Goal: Task Accomplishment & Management: Complete application form

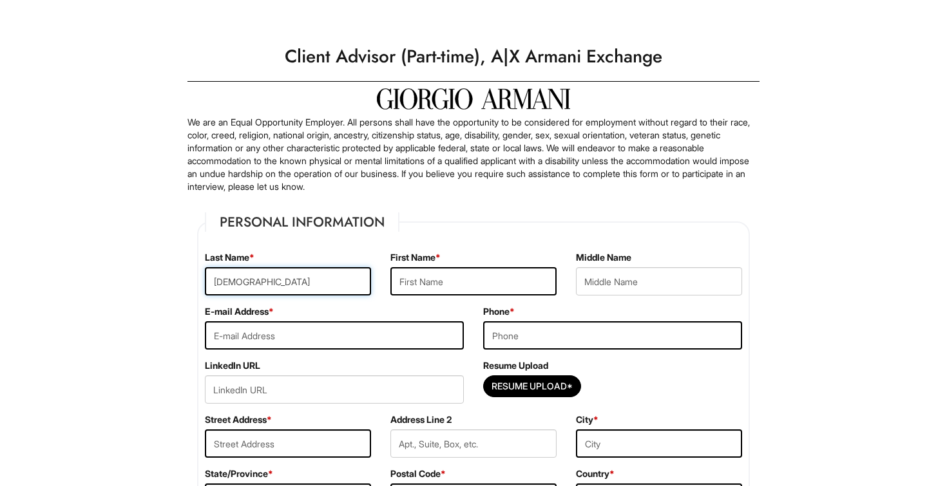
type input "[DEMOGRAPHIC_DATA]"
type input "[PERSON_NAME]"
type input "[EMAIL_ADDRESS][DOMAIN_NAME]"
type input "2034518222"
click at [555, 384] on input "Resume Upload*" at bounding box center [532, 386] width 97 height 21
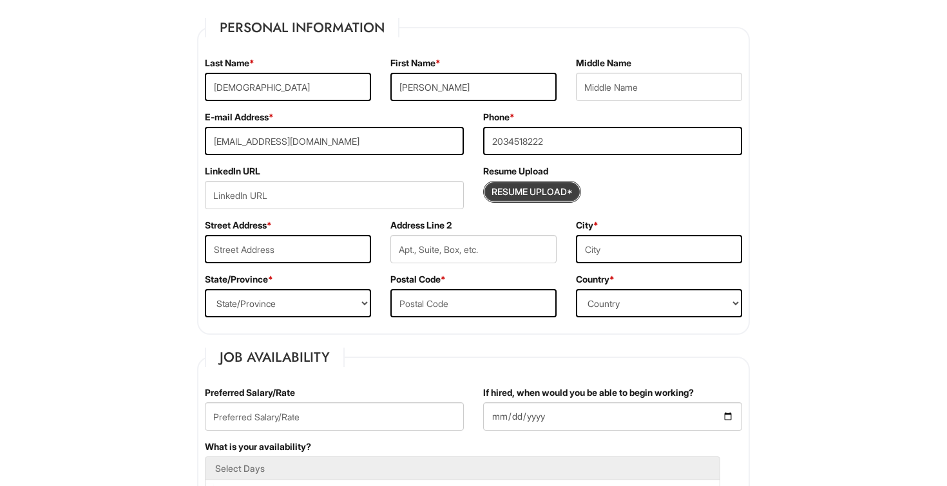
scroll to position [437, 0]
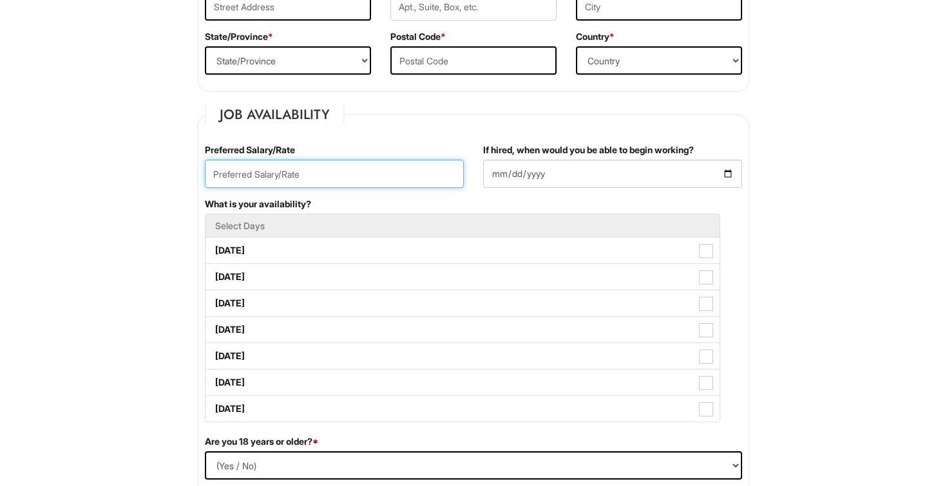
click at [394, 175] on input "text" at bounding box center [334, 174] width 259 height 28
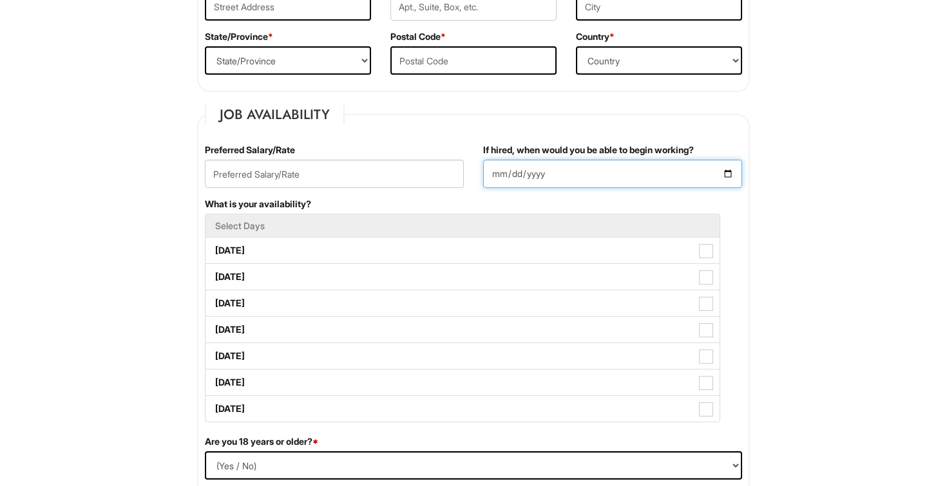
click at [497, 176] on input "If hired, when would you be able to begin working?" at bounding box center [612, 174] width 259 height 28
type input "[DATE]"
click at [627, 194] on div "If hired, when would you be able to begin working? [DATE]" at bounding box center [612, 171] width 278 height 54
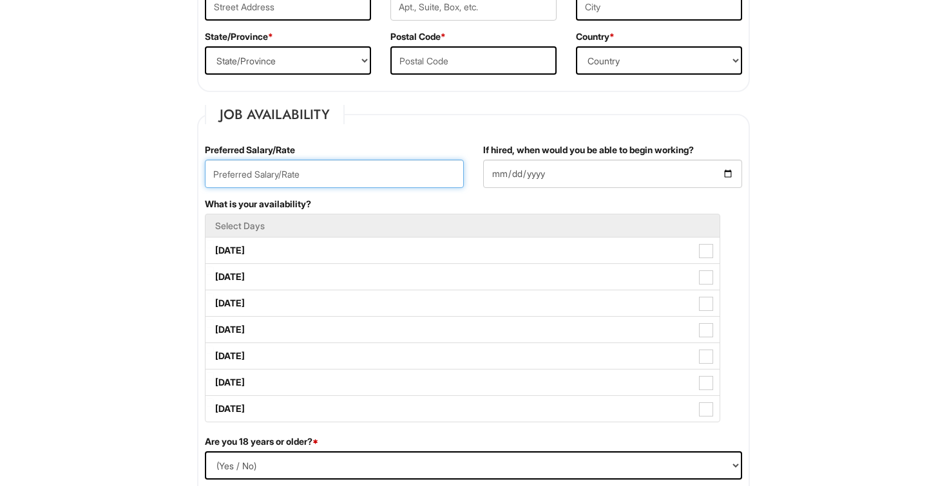
click at [290, 175] on input "text" at bounding box center [334, 174] width 259 height 28
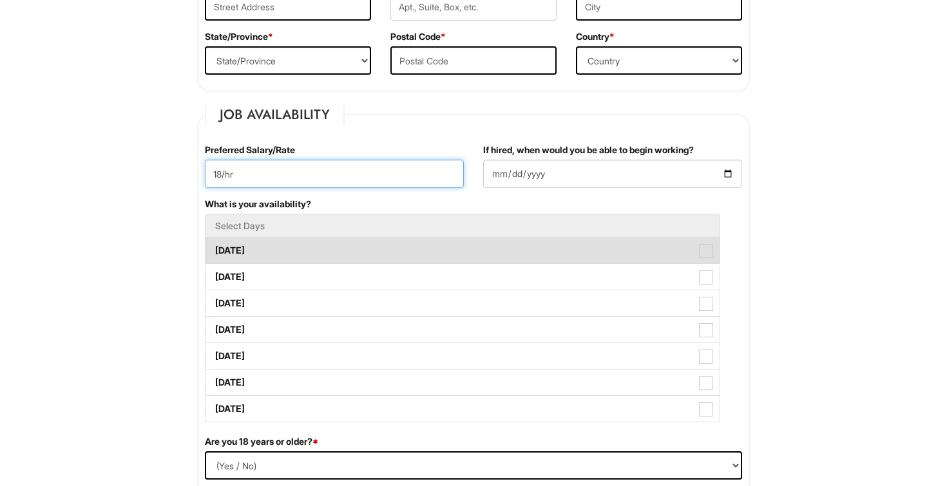
type input "18/hr"
click at [316, 243] on label "[DATE]" at bounding box center [462, 251] width 514 height 26
click at [214, 243] on Available_Monday "[DATE]" at bounding box center [209, 244] width 8 height 8
checkbox Available_Monday "true"
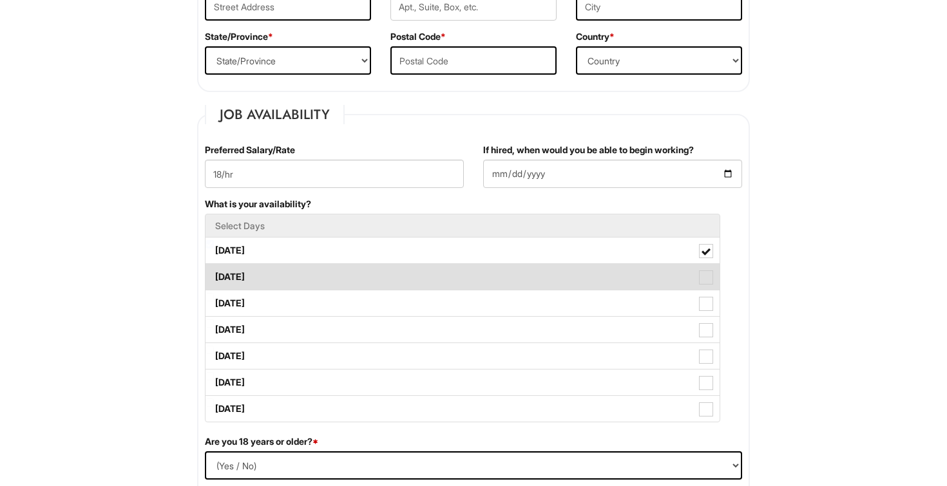
click at [290, 271] on label "[DATE]" at bounding box center [462, 277] width 514 height 26
click at [214, 271] on Available_Tuesday "[DATE]" at bounding box center [209, 271] width 8 height 8
checkbox Available_Tuesday "true"
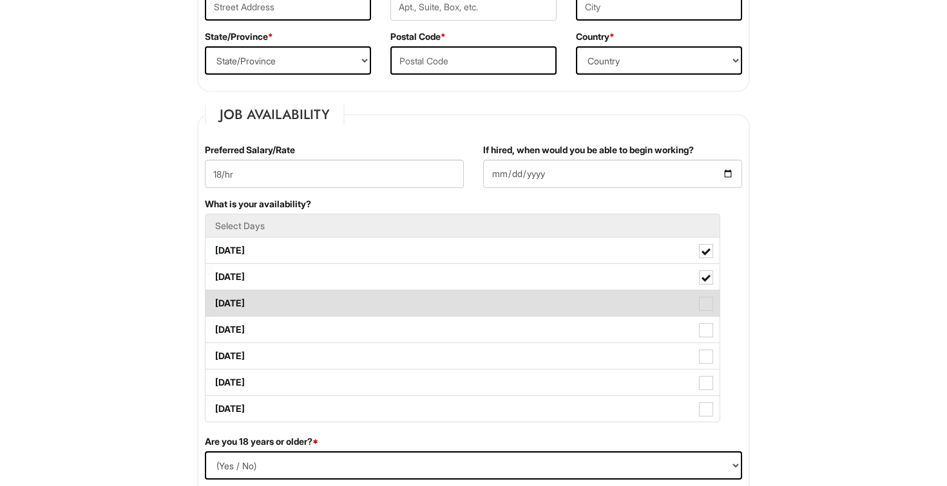
click at [287, 312] on label "[DATE]" at bounding box center [462, 303] width 514 height 26
click at [214, 301] on Available_Wednesday "[DATE]" at bounding box center [209, 297] width 8 height 8
checkbox Available_Wednesday "true"
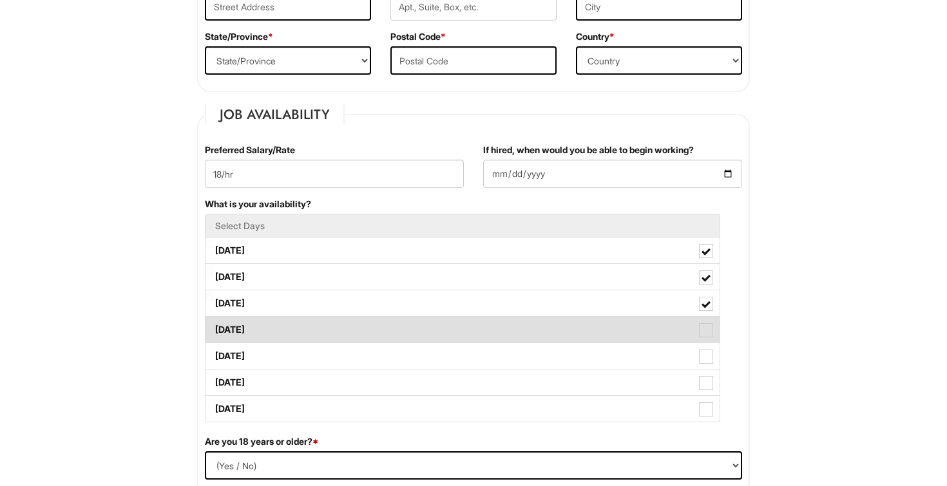
click at [283, 335] on label "[DATE]" at bounding box center [462, 330] width 514 height 26
click at [214, 328] on Available_Thursday "[DATE]" at bounding box center [209, 323] width 8 height 8
checkbox Available_Thursday "true"
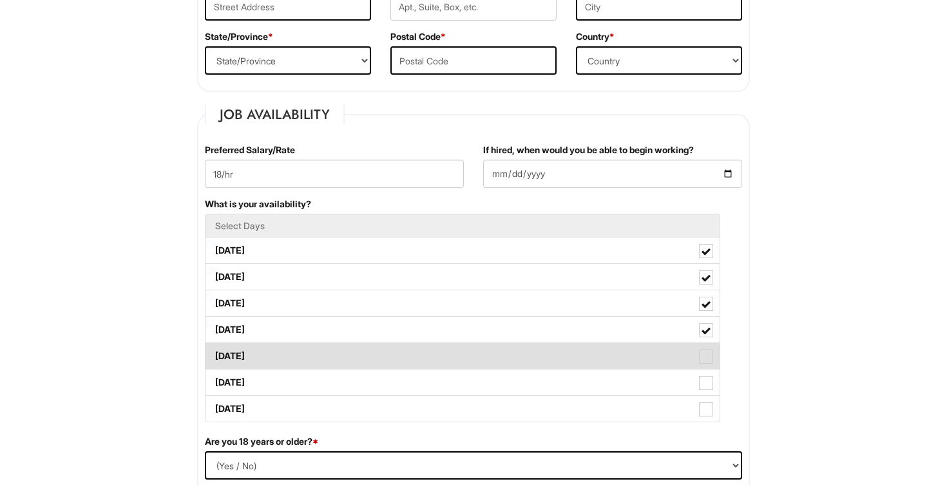
click at [281, 347] on label "[DATE]" at bounding box center [462, 356] width 514 height 26
click at [214, 347] on Available_Friday "[DATE]" at bounding box center [209, 350] width 8 height 8
checkbox Available_Friday "true"
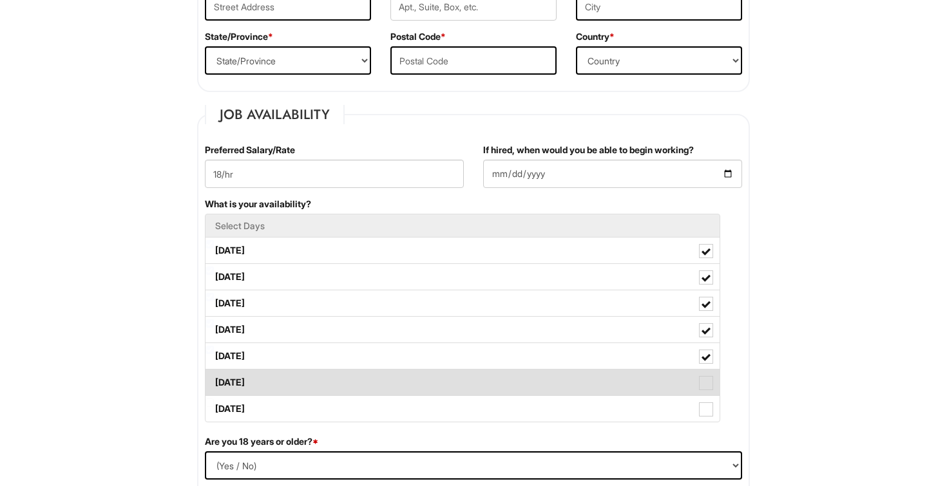
click at [280, 369] on li "[DATE]" at bounding box center [462, 382] width 515 height 27
click at [278, 394] on label "[DATE]" at bounding box center [462, 383] width 514 height 26
click at [214, 381] on Available_Saturday "[DATE]" at bounding box center [209, 376] width 8 height 8
checkbox Available_Saturday "true"
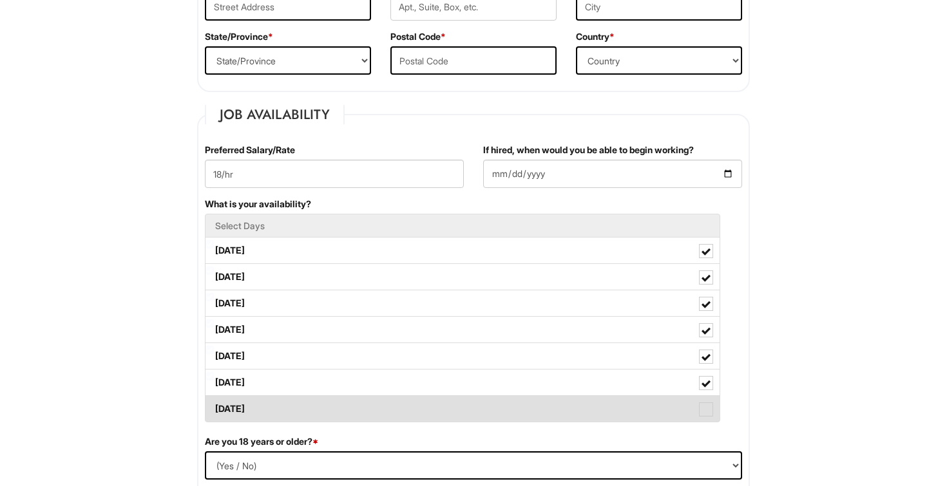
click at [278, 406] on label "[DATE]" at bounding box center [462, 409] width 514 height 26
click at [214, 406] on Available_Sunday "[DATE]" at bounding box center [209, 403] width 8 height 8
checkbox Available_Sunday "true"
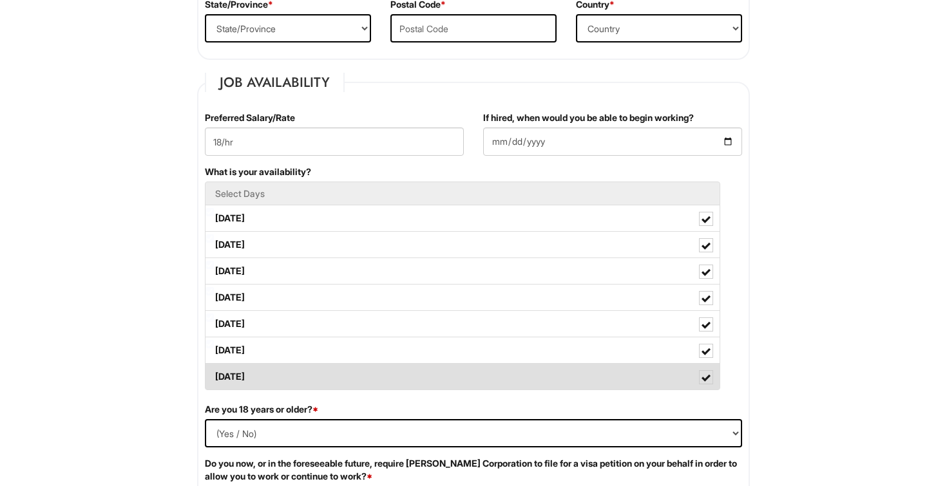
scroll to position [537, 0]
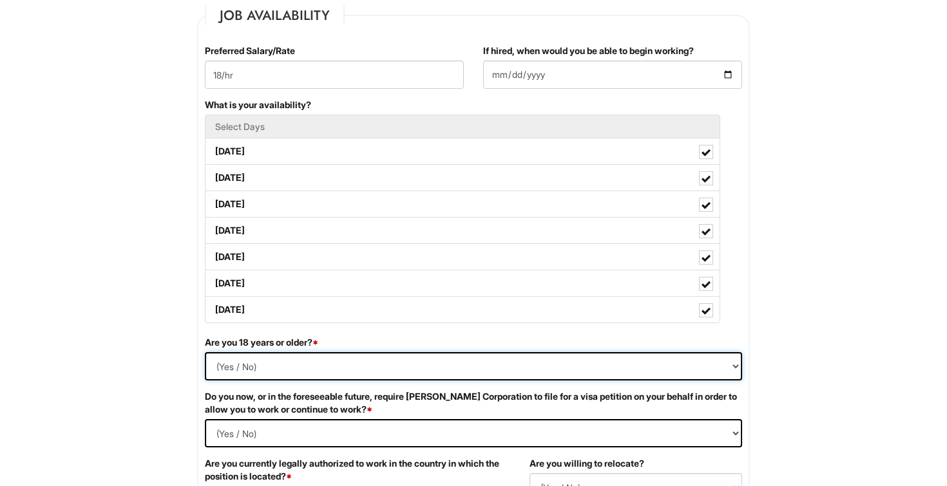
select select "Yes"
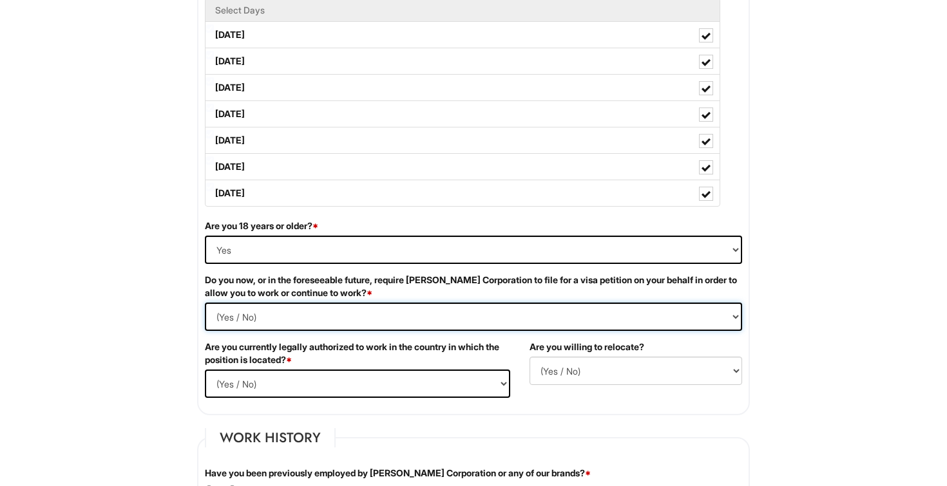
select Required "No"
select select "Yes"
select select "Y"
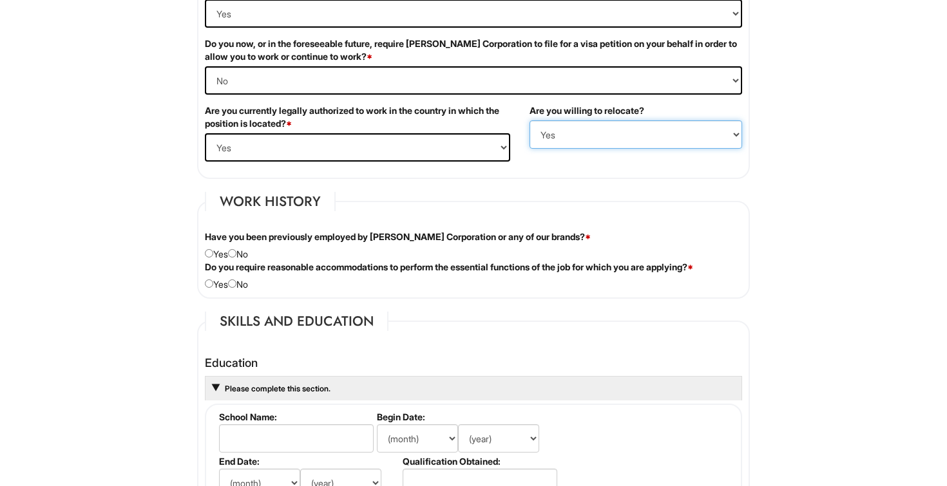
scroll to position [929, 0]
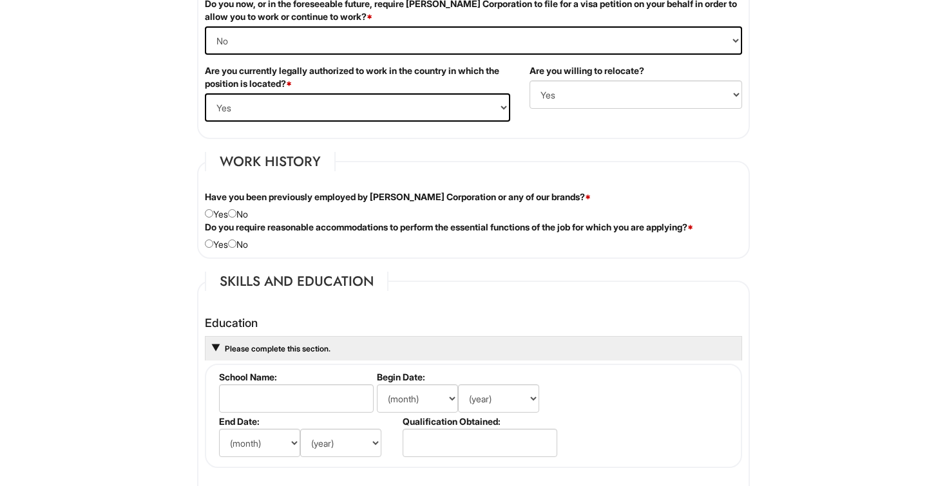
click at [236, 213] on input "radio" at bounding box center [232, 213] width 8 height 8
radio input "true"
click at [236, 241] on input "radio" at bounding box center [232, 244] width 8 height 8
radio input "true"
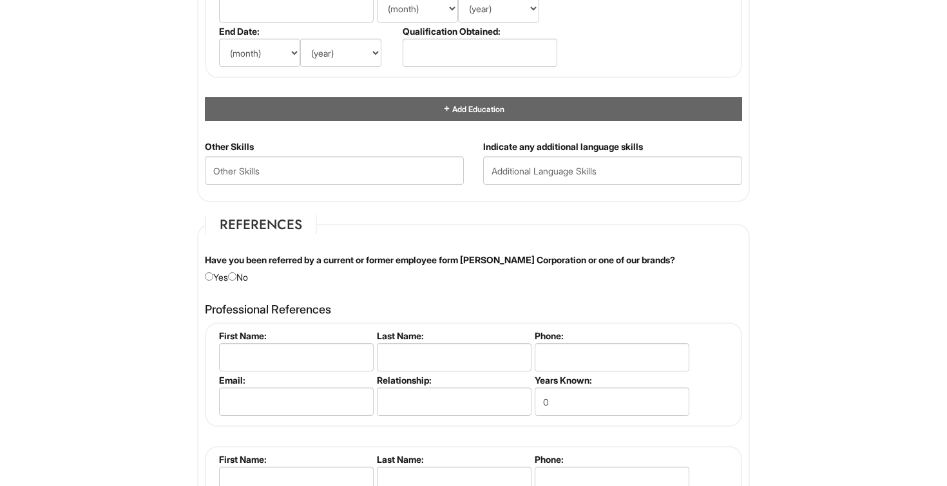
scroll to position [1260, 0]
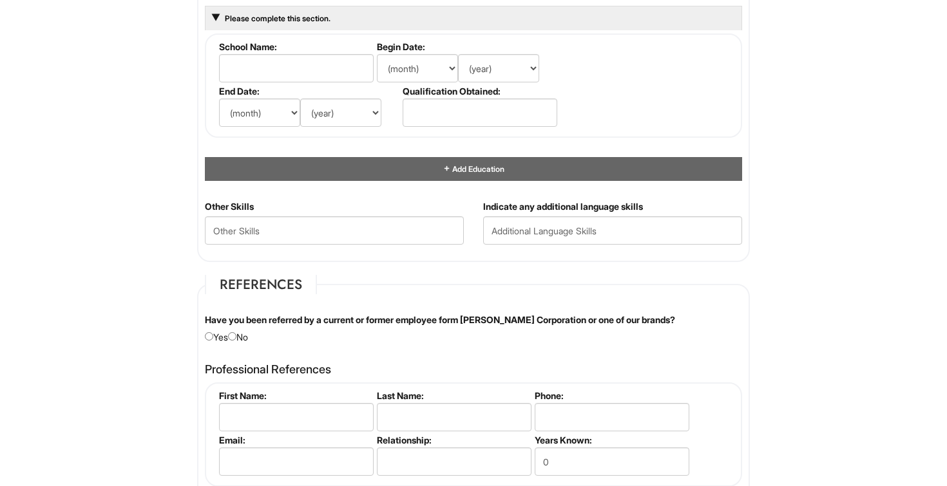
click at [249, 335] on div "Have you been referred by a current or former employee form [PERSON_NAME] Corpo…" at bounding box center [473, 329] width 556 height 30
click at [242, 334] on div "Have you been referred by a current or former employee form [PERSON_NAME] Corpo…" at bounding box center [473, 329] width 556 height 30
click at [236, 334] on input "radio" at bounding box center [232, 336] width 8 height 8
radio input "true"
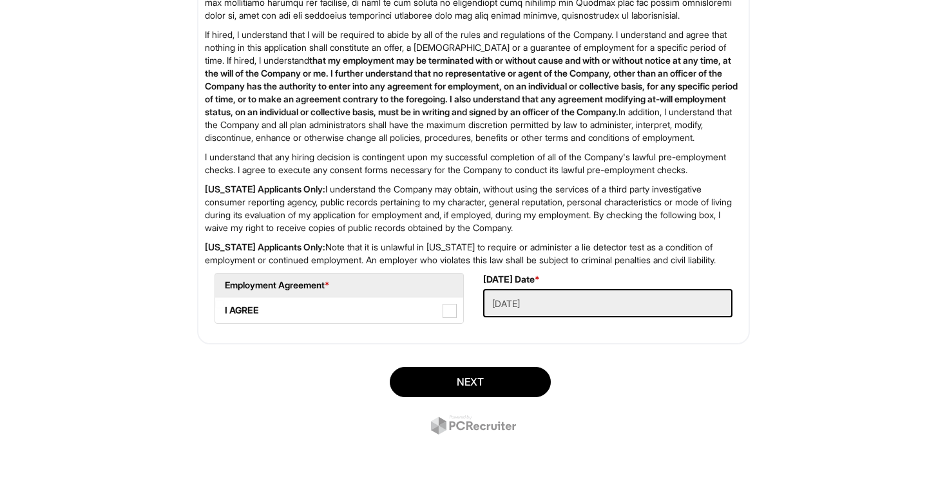
scroll to position [2076, 0]
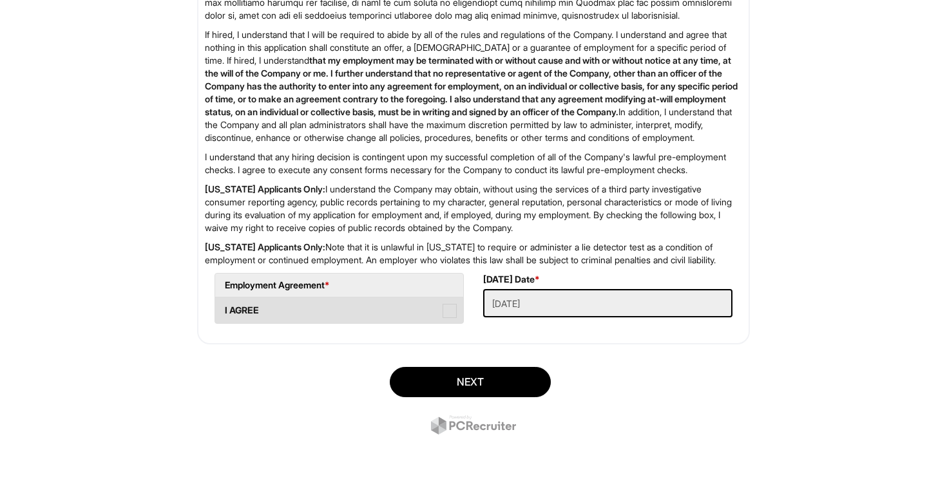
click at [453, 314] on span at bounding box center [449, 311] width 14 height 14
click at [224, 309] on AGREE "I AGREE" at bounding box center [219, 304] width 8 height 8
checkbox AGREE "true"
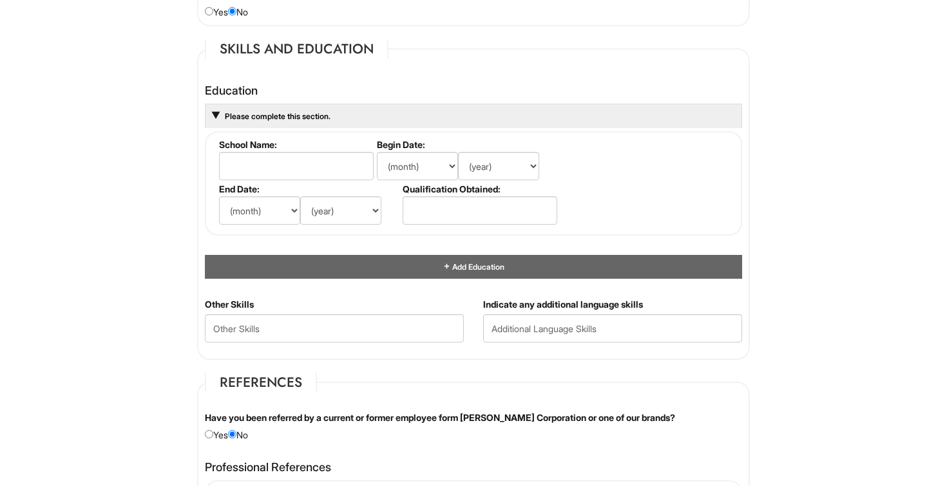
scroll to position [1020, 0]
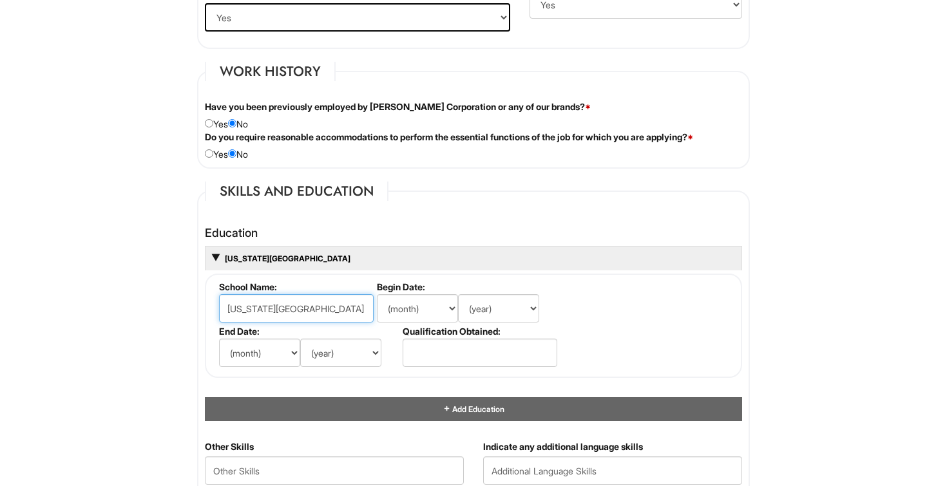
type input "[US_STATE][GEOGRAPHIC_DATA]"
select select "9"
select select "2023"
select select "5"
select select "2027"
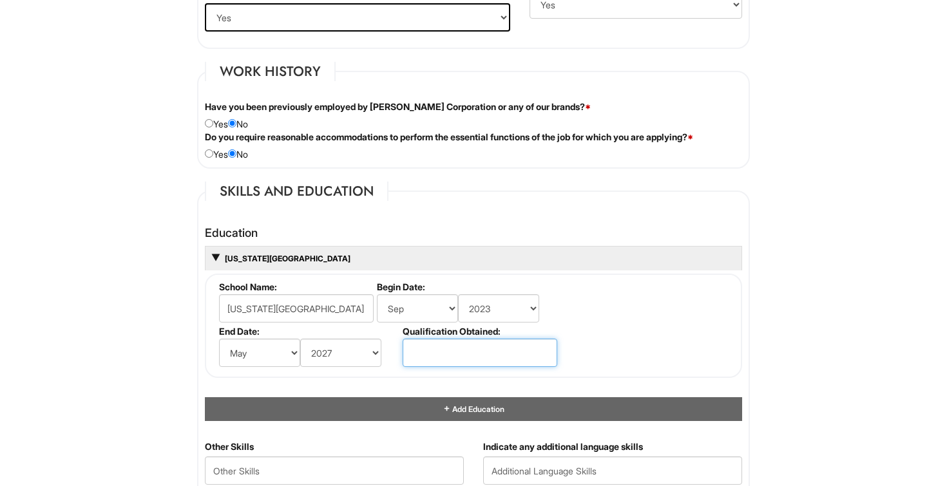
click at [422, 354] on input "text" at bounding box center [480, 353] width 155 height 28
type input "Bachelor's Degree"
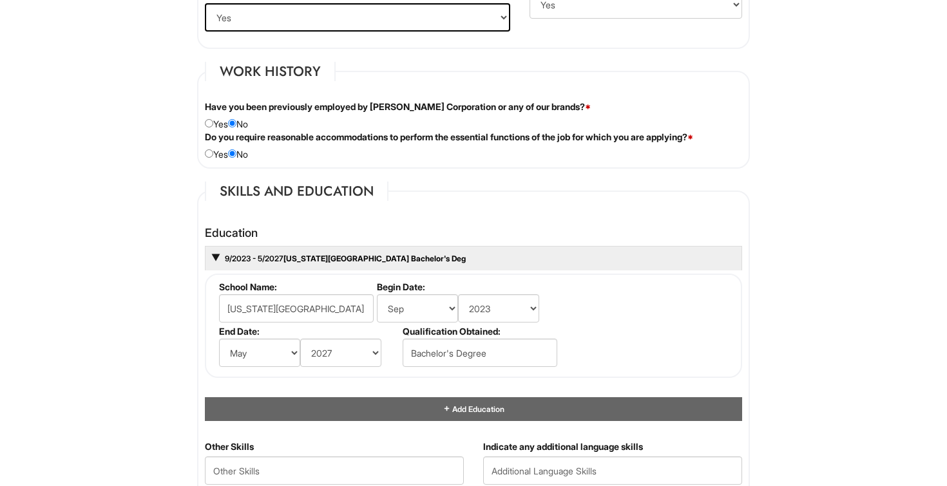
click at [658, 329] on fieldset "School Name: [US_STATE][GEOGRAPHIC_DATA] Begin Date: (month) Jan Feb Mar Apr Ma…" at bounding box center [473, 326] width 537 height 104
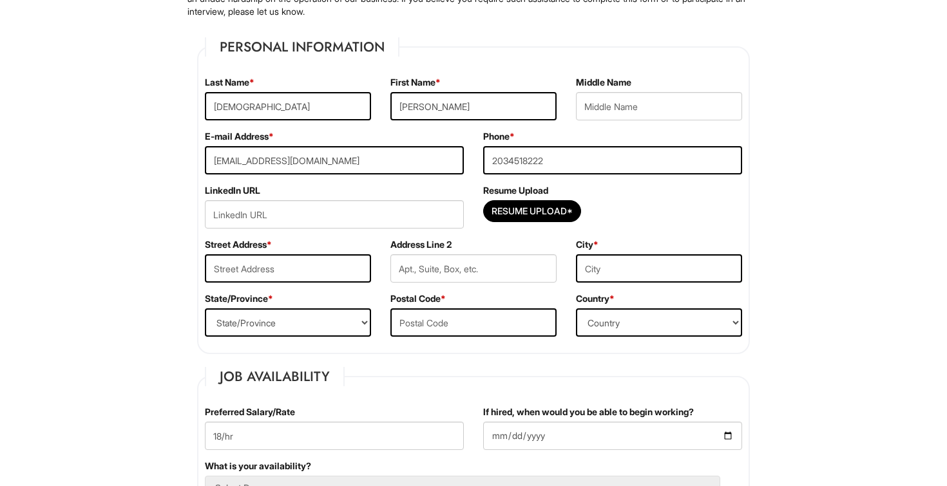
scroll to position [147, 0]
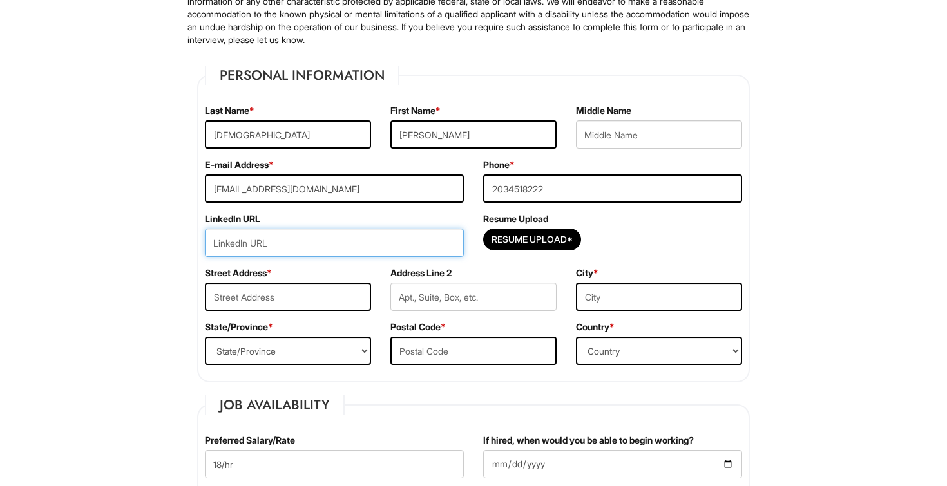
click at [281, 237] on input "url" at bounding box center [334, 243] width 259 height 28
paste input "[URL][DOMAIN_NAME][PERSON_NAME]"
type input "[URL][DOMAIN_NAME][PERSON_NAME]"
